Goal: Task Accomplishment & Management: Use online tool/utility

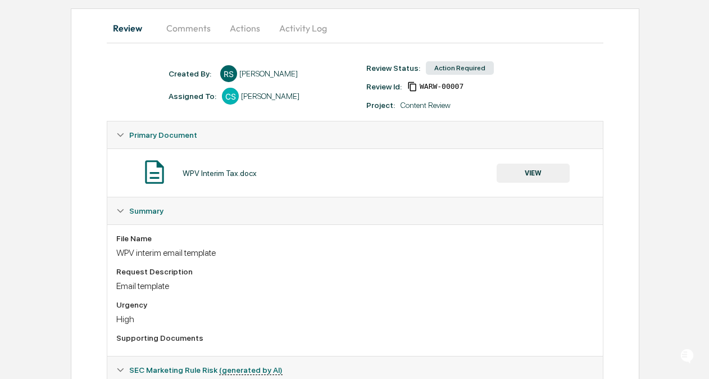
scroll to position [103, 0]
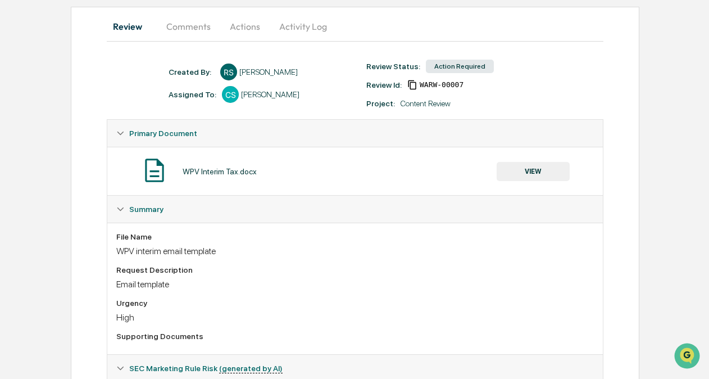
click at [515, 174] on button "VIEW" at bounding box center [533, 171] width 73 height 19
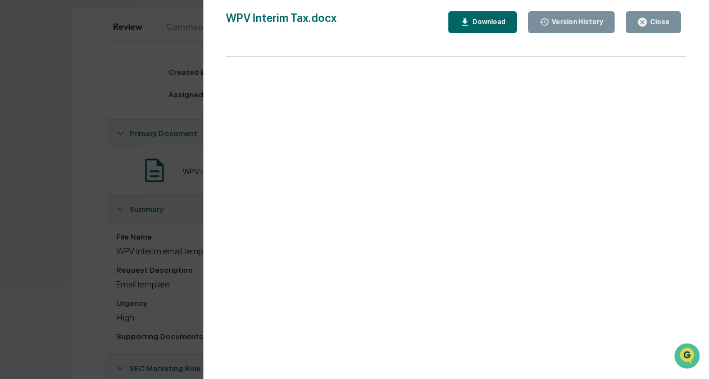
click at [666, 25] on div "Close" at bounding box center [659, 22] width 22 height 8
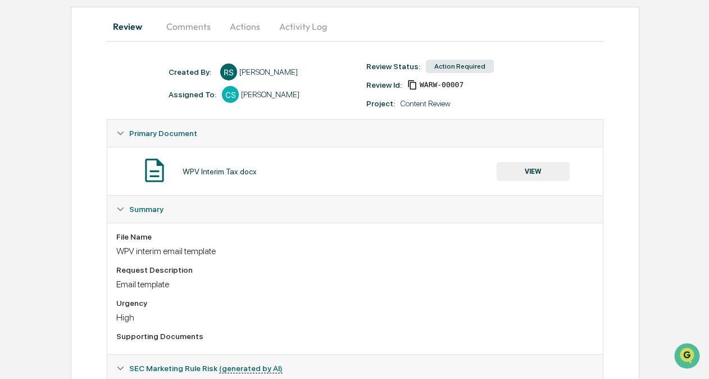
click at [442, 67] on div "Action Required" at bounding box center [460, 66] width 68 height 13
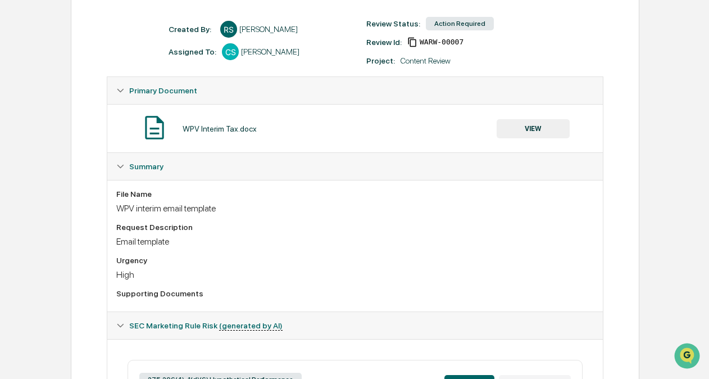
scroll to position [0, 0]
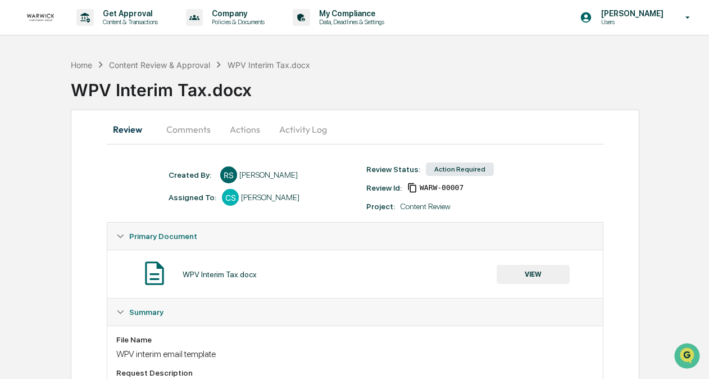
click at [260, 128] on button "Actions" at bounding box center [245, 129] width 51 height 27
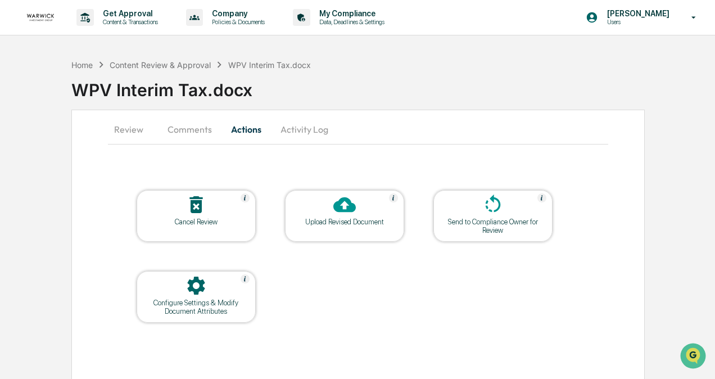
click at [336, 215] on div at bounding box center [344, 205] width 112 height 24
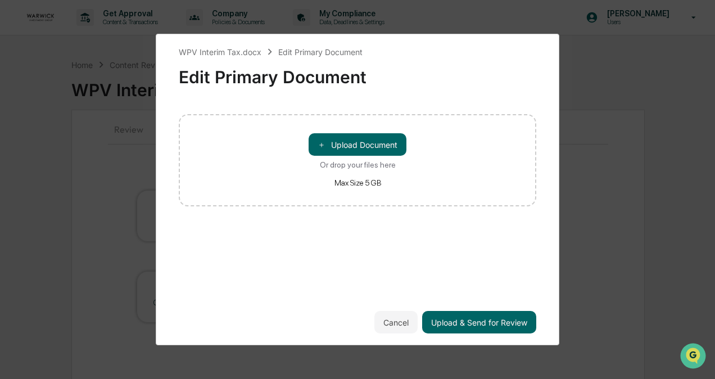
click at [385, 299] on div "WPV Interim Tax.docx Edit Primary Document Edit Primary Document ＋ Upload Docum…" at bounding box center [357, 190] width 357 height 288
click at [394, 330] on button "Cancel" at bounding box center [395, 322] width 43 height 22
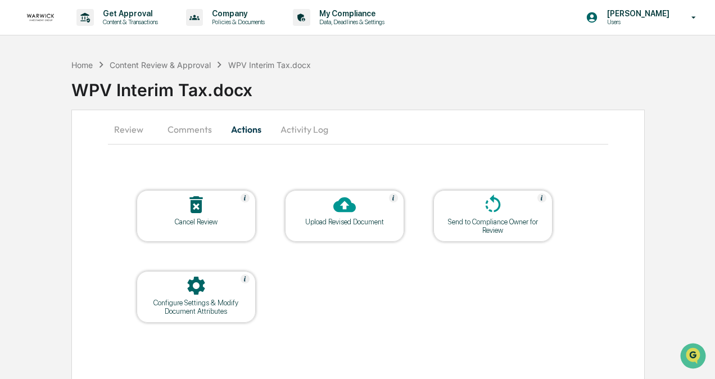
click at [334, 219] on div "Upload Revised Document" at bounding box center [344, 221] width 101 height 8
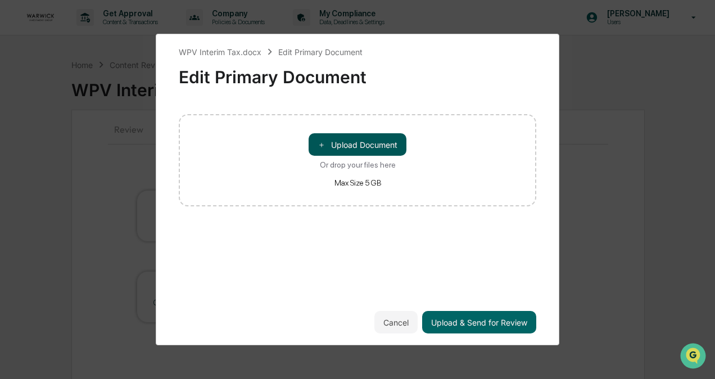
click at [362, 151] on button "＋ Upload Document" at bounding box center [357, 144] width 98 height 22
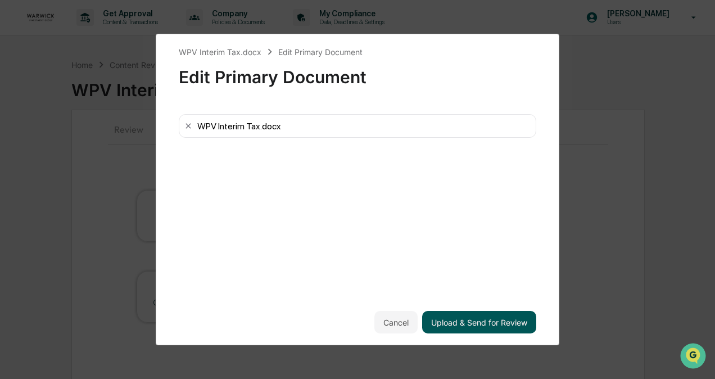
click at [456, 320] on button "Upload & Send for Review" at bounding box center [479, 322] width 114 height 22
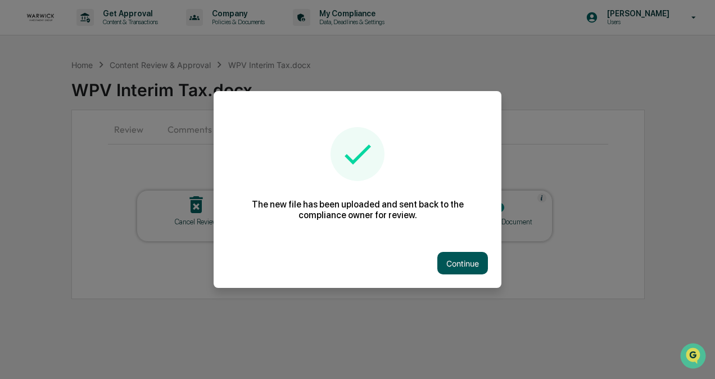
click at [458, 255] on button "Continue" at bounding box center [462, 263] width 51 height 22
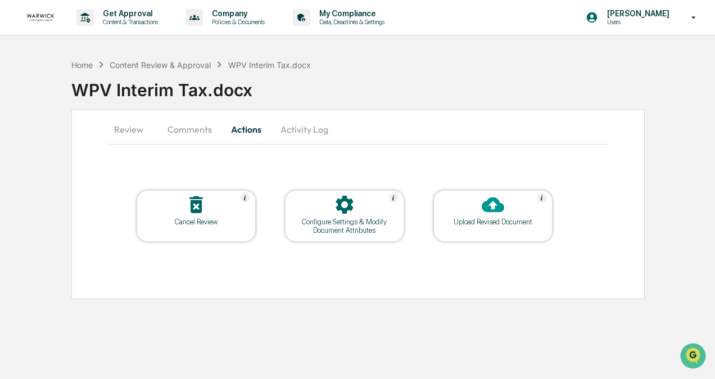
click at [182, 127] on button "Comments" at bounding box center [189, 129] width 62 height 27
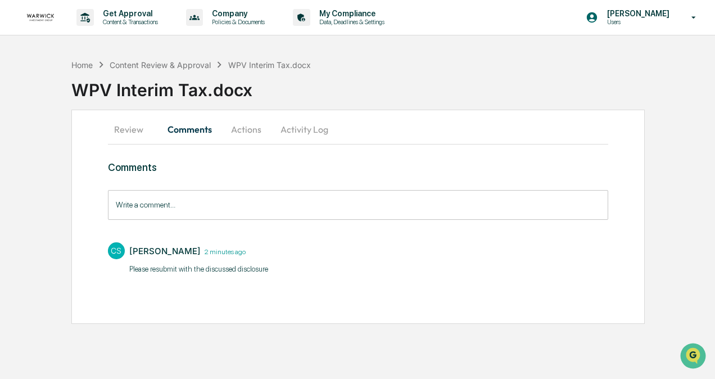
click at [247, 127] on button "Actions" at bounding box center [246, 129] width 51 height 27
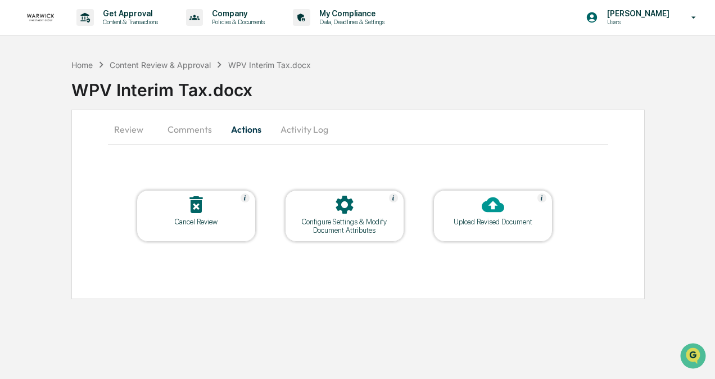
click at [494, 227] on div "Upload Revised Document" at bounding box center [492, 216] width 119 height 52
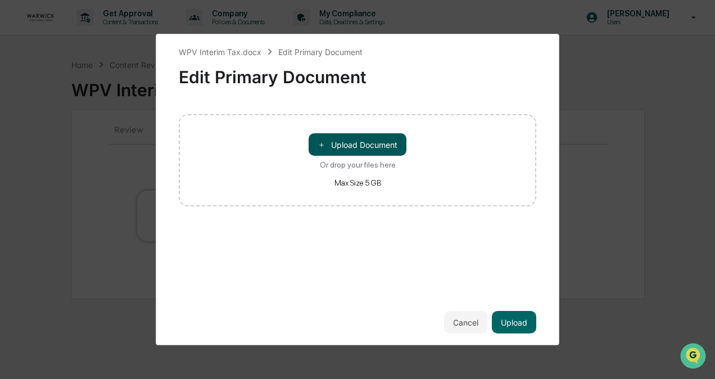
click at [360, 144] on button "＋ Upload Document" at bounding box center [357, 144] width 98 height 22
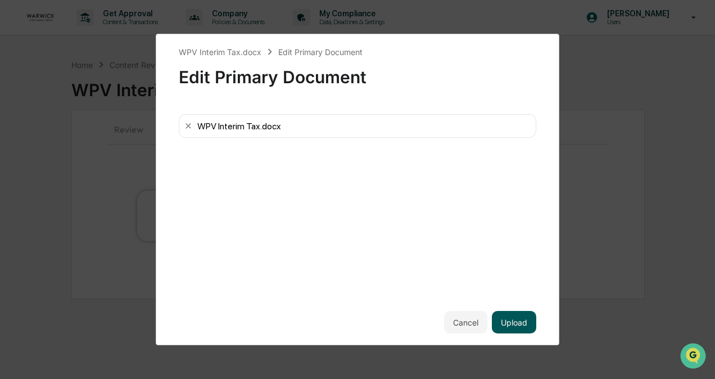
click at [517, 327] on button "Upload" at bounding box center [514, 322] width 44 height 22
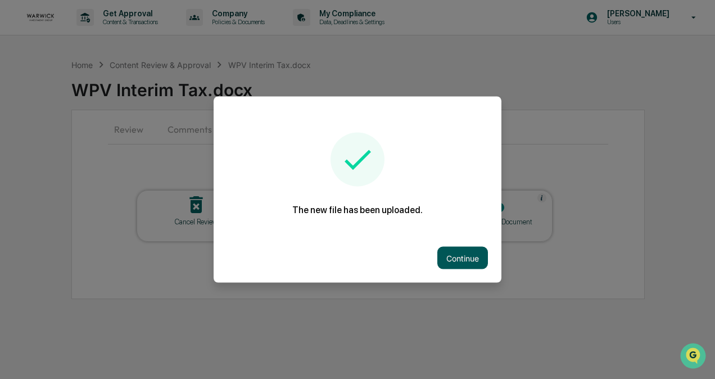
click at [448, 247] on button "Continue" at bounding box center [462, 258] width 51 height 22
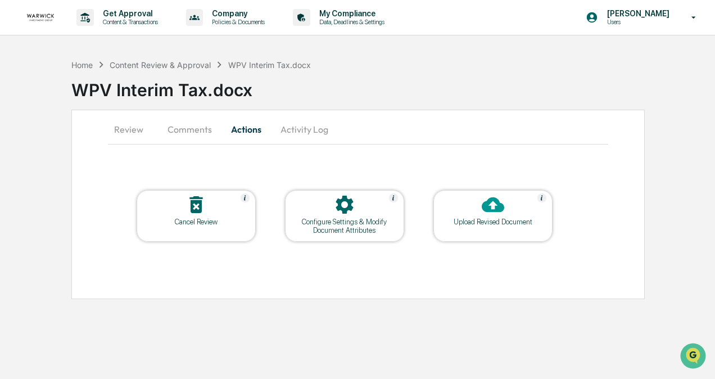
click at [130, 126] on button "Review" at bounding box center [133, 129] width 51 height 27
